Goal: Task Accomplishment & Management: Complete application form

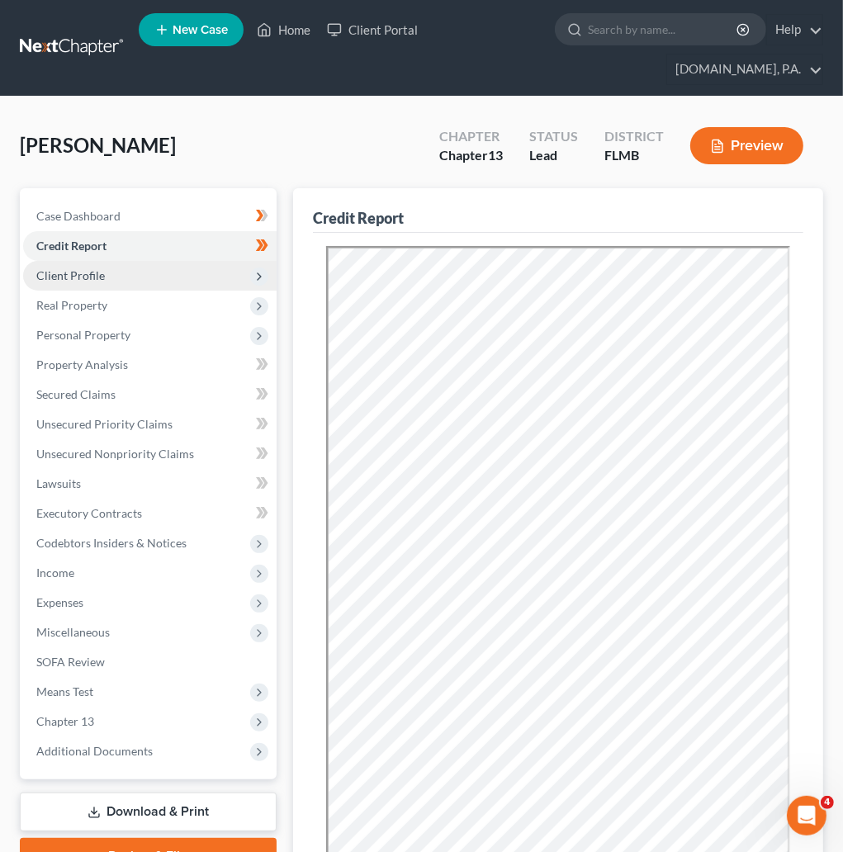
click at [121, 272] on span "Client Profile" at bounding box center [150, 276] width 254 height 30
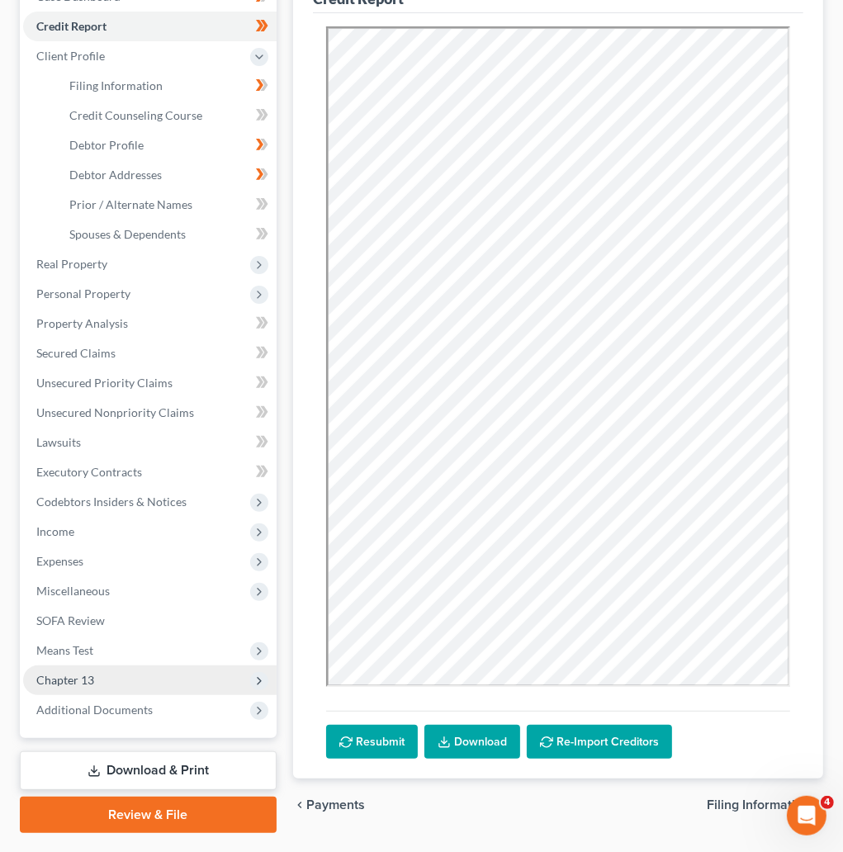
scroll to position [248, 0]
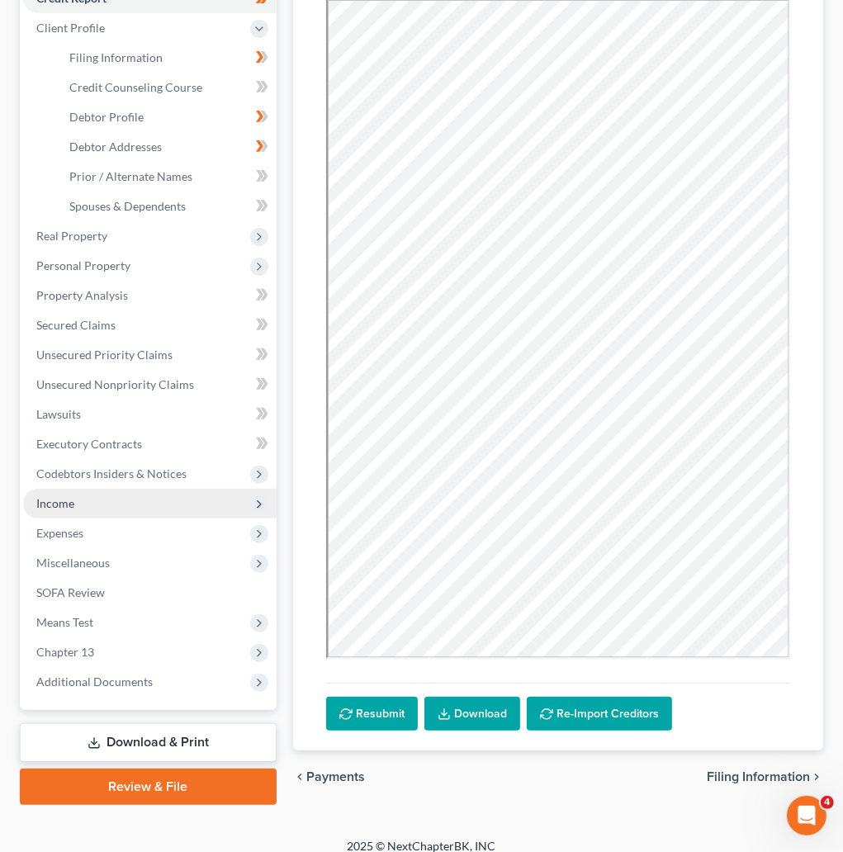
click at [73, 503] on span "Income" at bounding box center [55, 503] width 38 height 14
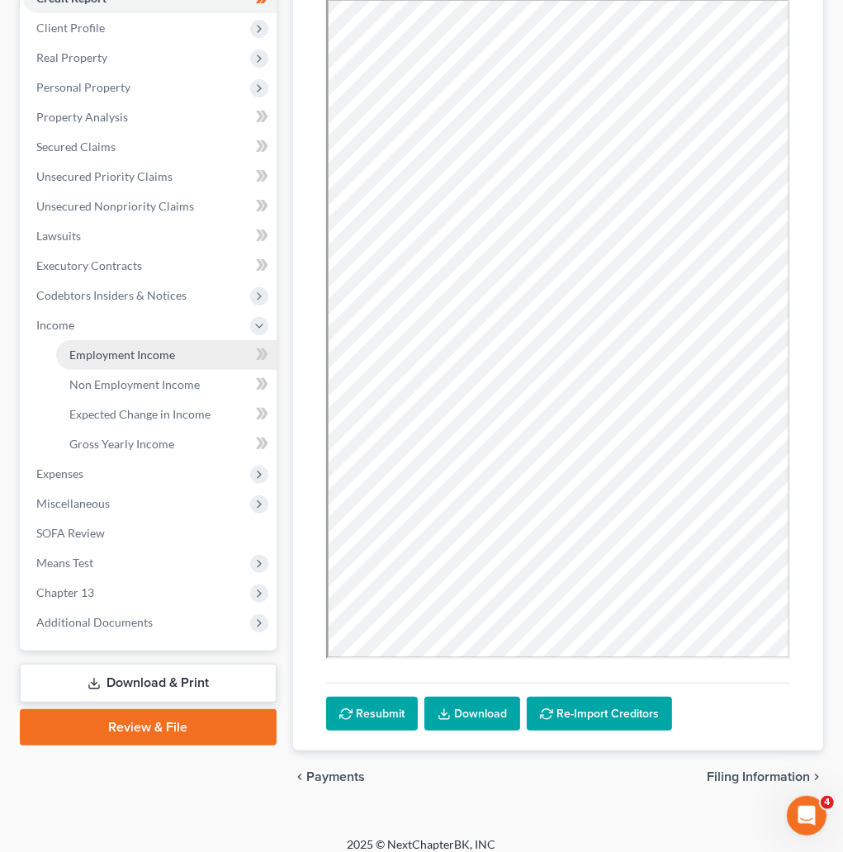
click at [126, 348] on span "Employment Income" at bounding box center [122, 355] width 106 height 14
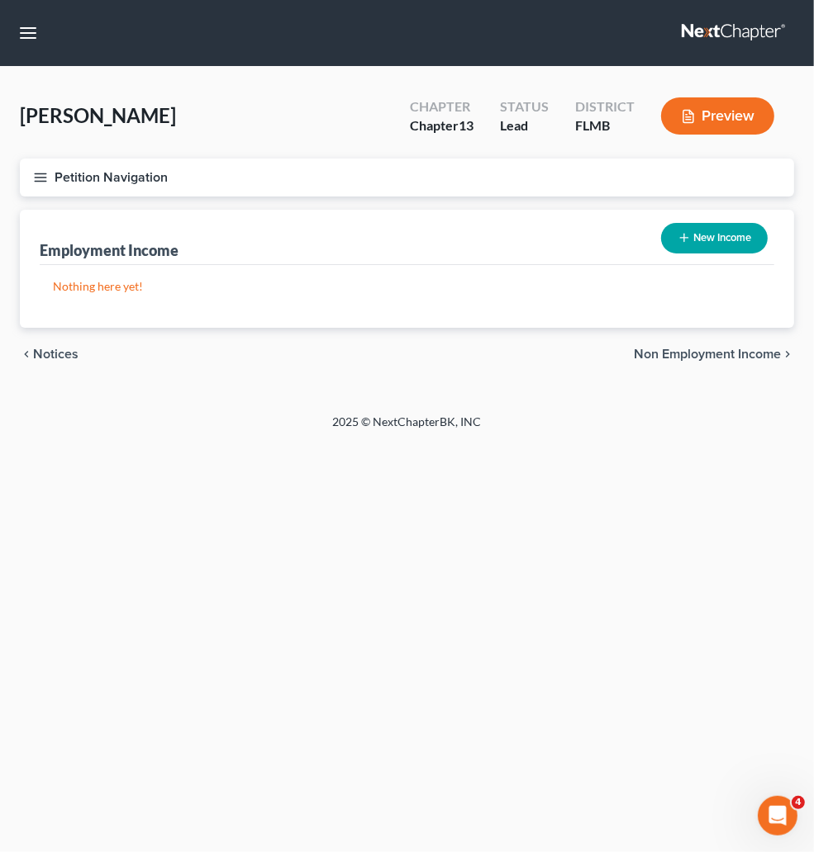
click at [559, 381] on div "chevron_left Notices Non Employment Income chevron_right" at bounding box center [407, 354] width 774 height 53
click at [0, 0] on span "Personal Property" at bounding box center [0, 0] width 0 height 0
click at [0, 0] on span "Vehicles Owned" at bounding box center [0, 0] width 0 height 0
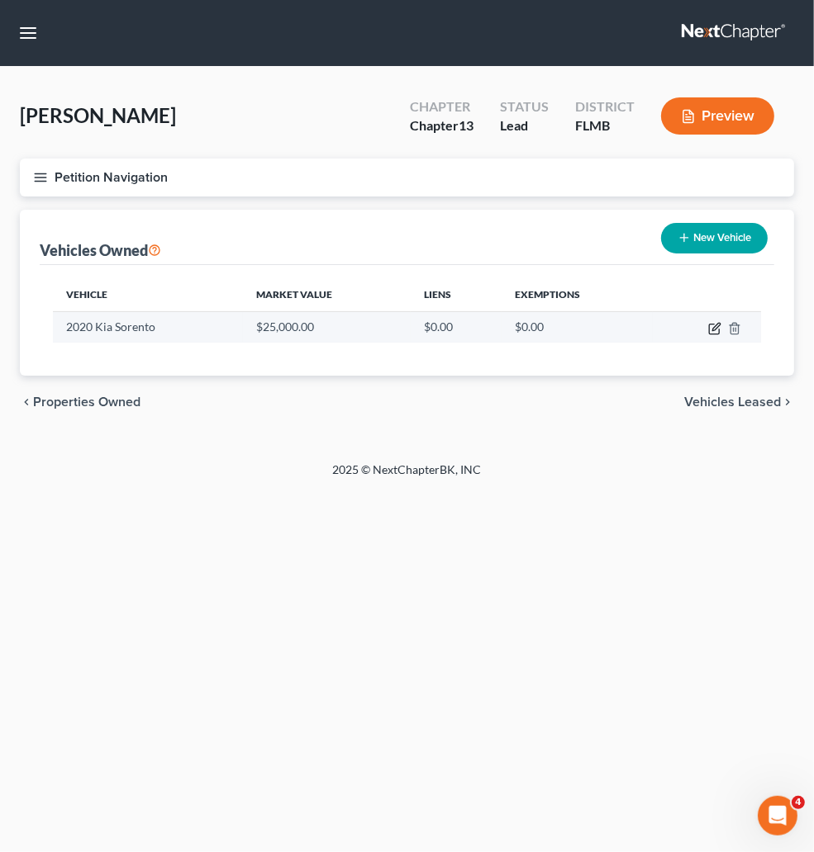
click at [712, 335] on icon "button" at bounding box center [714, 330] width 10 height 10
select select "0"
select select "6"
select select "1"
